Goal: Task Accomplishment & Management: Manage account settings

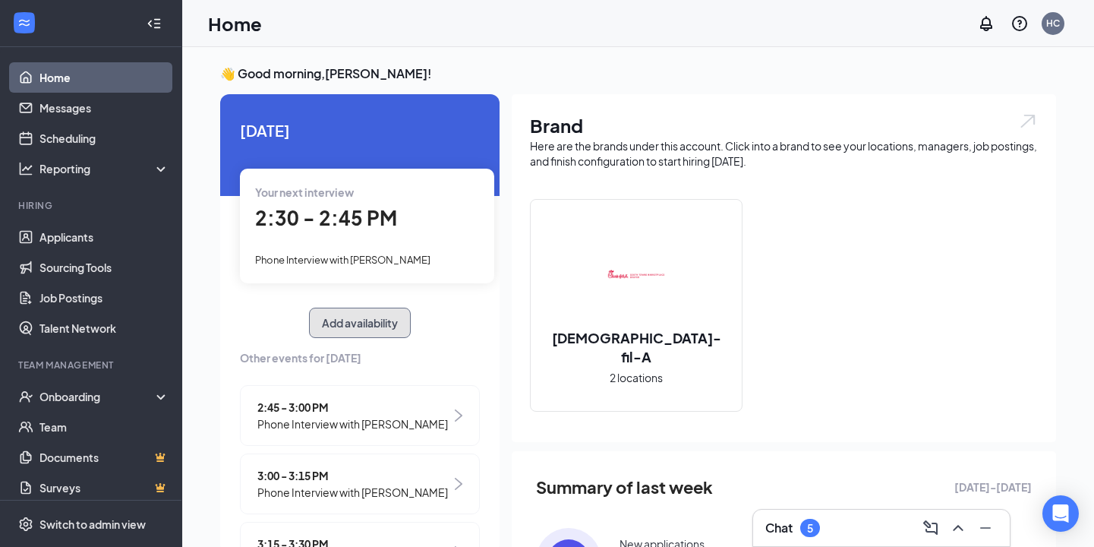
click at [354, 325] on button "Add availability" at bounding box center [360, 323] width 102 height 30
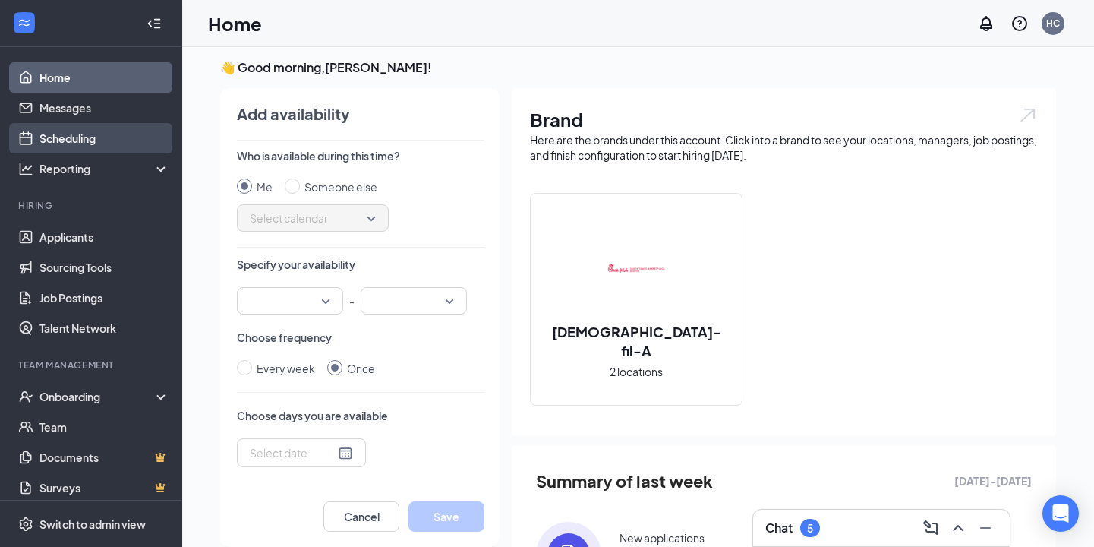
click at [47, 149] on link "Scheduling" at bounding box center [104, 138] width 130 height 30
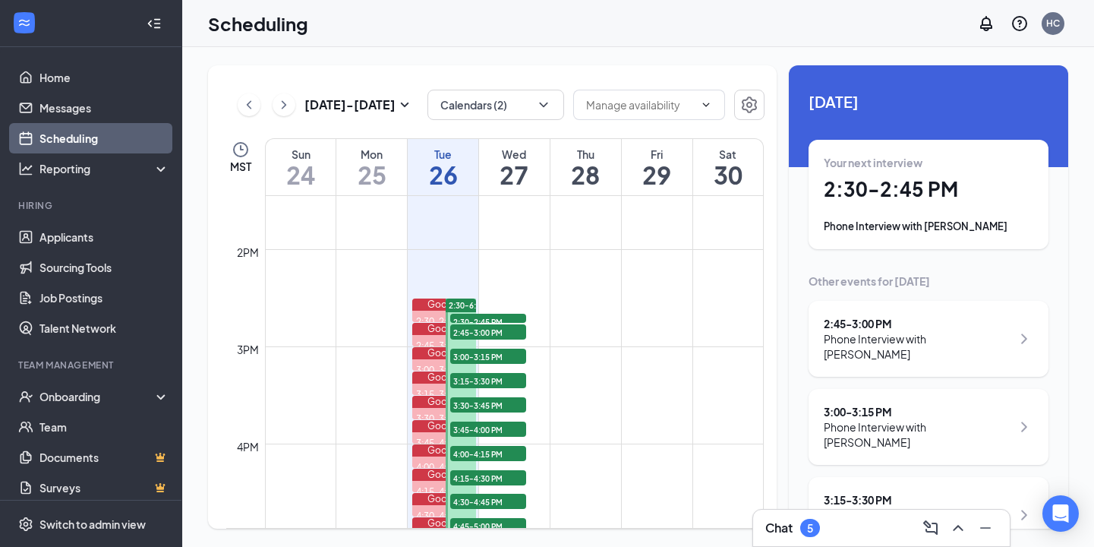
scroll to position [1313, 0]
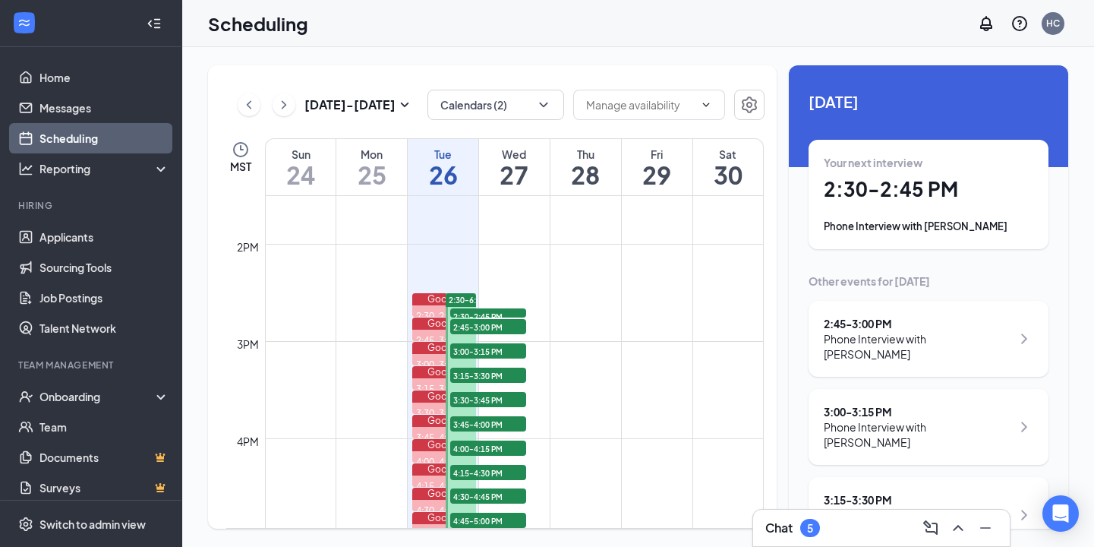
click at [471, 314] on span "2:30-2:45 PM" at bounding box center [488, 315] width 76 height 15
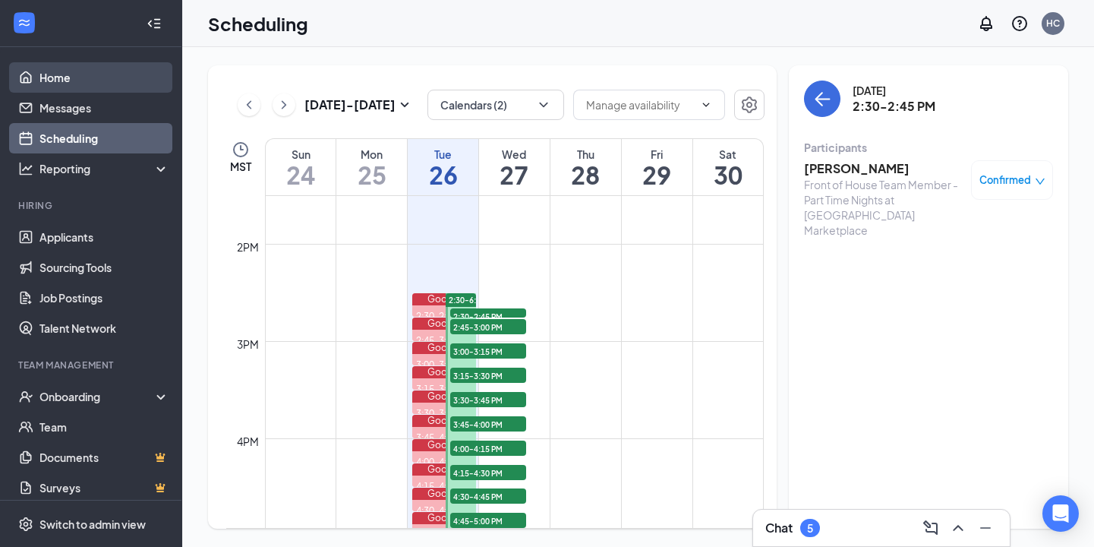
click at [49, 74] on link "Home" at bounding box center [104, 77] width 130 height 30
